Goal: Task Accomplishment & Management: Complete application form

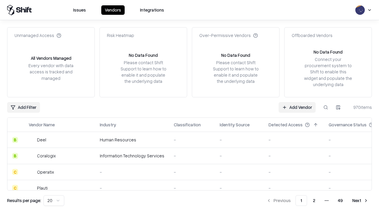
click at [297, 107] on link "Add Vendor" at bounding box center [296, 107] width 37 height 11
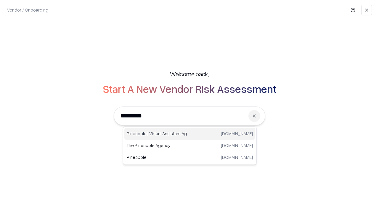
click at [190, 134] on div "Pineapple | Virtual Assistant Agency trypineapple.com" at bounding box center [189, 134] width 131 height 12
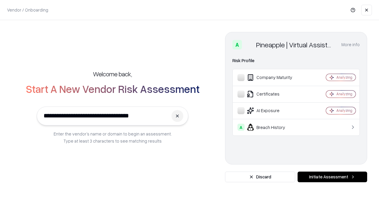
type input "**********"
click at [332, 177] on button "Initiate Assessment" at bounding box center [331, 177] width 69 height 11
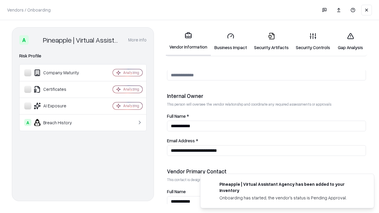
scroll to position [306, 0]
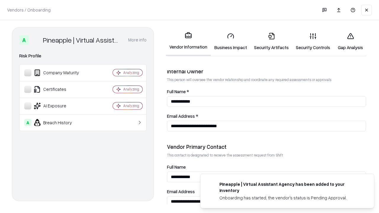
click at [230, 41] on link "Business Impact" at bounding box center [231, 42] width 40 height 28
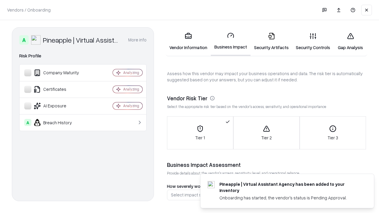
click at [271, 41] on link "Security Artifacts" at bounding box center [271, 42] width 42 height 28
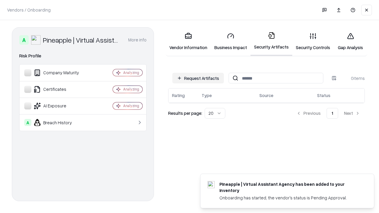
click at [198, 78] on button "Request Artifacts" at bounding box center [197, 78] width 51 height 11
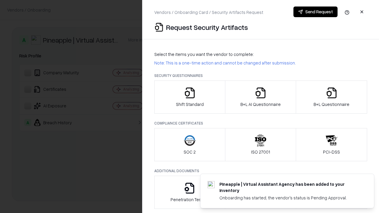
click at [189, 97] on icon "button" at bounding box center [190, 93] width 12 height 12
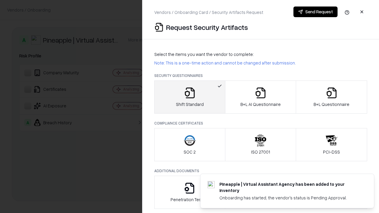
click at [315, 12] on button "Send Request" at bounding box center [315, 12] width 44 height 11
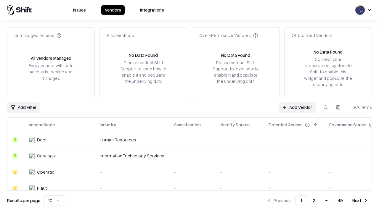
click at [325, 107] on button at bounding box center [325, 107] width 11 height 11
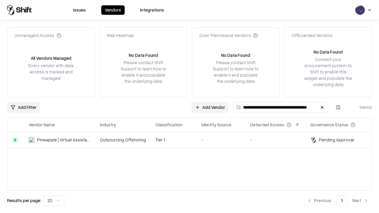
type input "**********"
click at [193, 140] on td "Tier 1" at bounding box center [174, 140] width 46 height 16
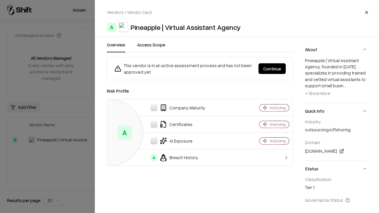
click at [272, 69] on button "Continue" at bounding box center [271, 68] width 27 height 11
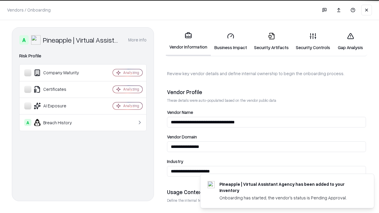
click at [271, 41] on link "Security Artifacts" at bounding box center [271, 42] width 42 height 28
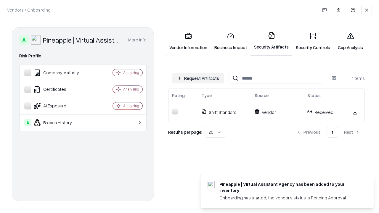
click at [313, 41] on link "Security Controls" at bounding box center [312, 42] width 41 height 28
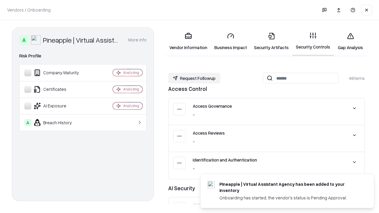
click at [194, 78] on button "Request Followup" at bounding box center [194, 78] width 52 height 11
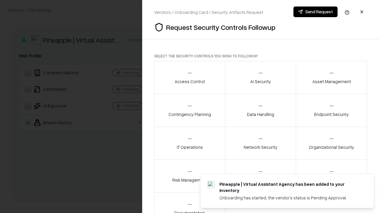
click at [189, 77] on div "Access Control" at bounding box center [189, 77] width 30 height 14
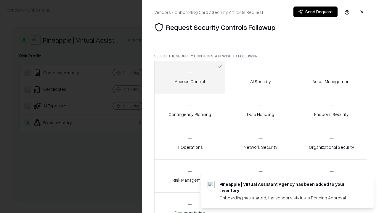
click at [315, 12] on button "Send Request" at bounding box center [315, 12] width 44 height 11
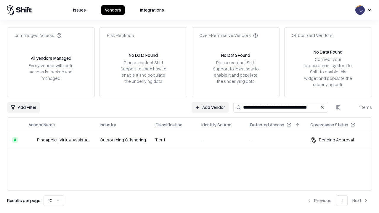
type input "**********"
click at [193, 140] on td "Tier 1" at bounding box center [174, 140] width 46 height 16
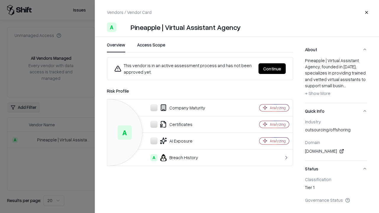
click at [272, 69] on button "Continue" at bounding box center [271, 68] width 27 height 11
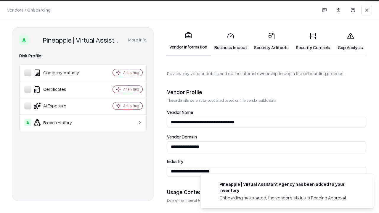
click at [350, 41] on link "Gap Analysis" at bounding box center [349, 42] width 33 height 28
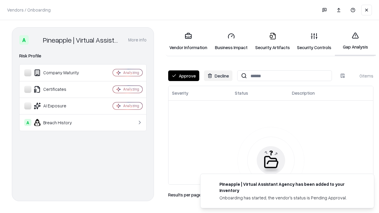
click at [183, 76] on button "Approve" at bounding box center [183, 75] width 31 height 11
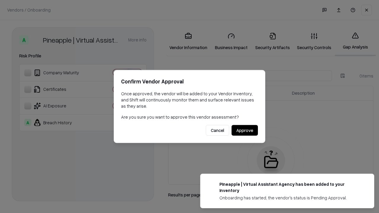
click at [244, 130] on button "Approve" at bounding box center [244, 130] width 26 height 11
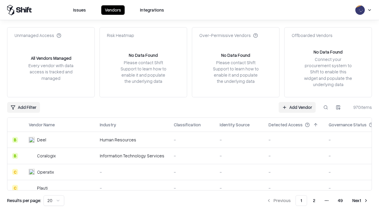
type input "**********"
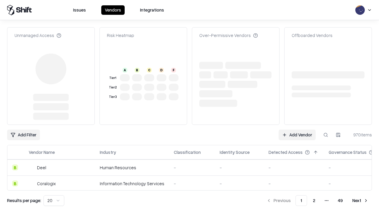
click at [297, 130] on link "Add Vendor" at bounding box center [296, 135] width 37 height 11
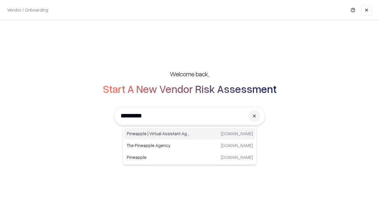
click at [190, 134] on div "Pineapple | Virtual Assistant Agency trypineapple.com" at bounding box center [189, 134] width 131 height 12
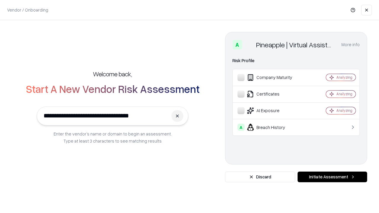
type input "**********"
click at [332, 177] on button "Initiate Assessment" at bounding box center [331, 177] width 69 height 11
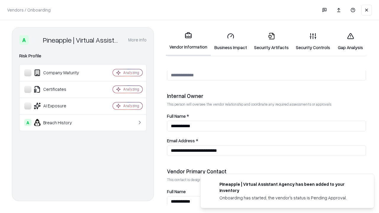
scroll to position [306, 0]
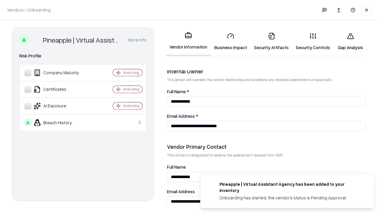
click at [350, 41] on link "Gap Analysis" at bounding box center [349, 42] width 33 height 28
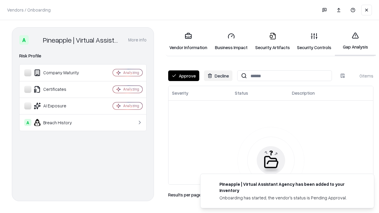
click at [183, 76] on button "Approve" at bounding box center [183, 75] width 31 height 11
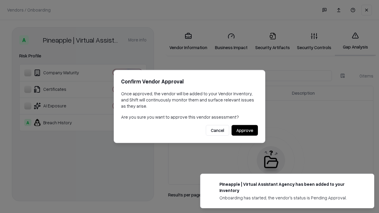
click at [244, 130] on button "Approve" at bounding box center [244, 130] width 26 height 11
